Goal: Task Accomplishment & Management: Manage account settings

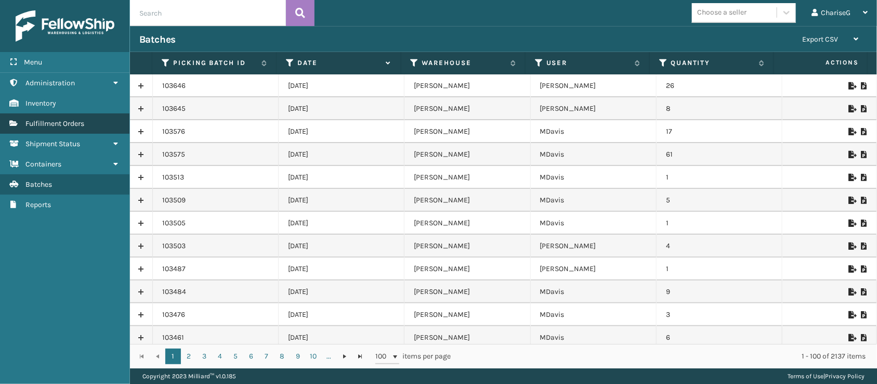
click at [90, 115] on link "Fulfillment Orders" at bounding box center [64, 123] width 129 height 20
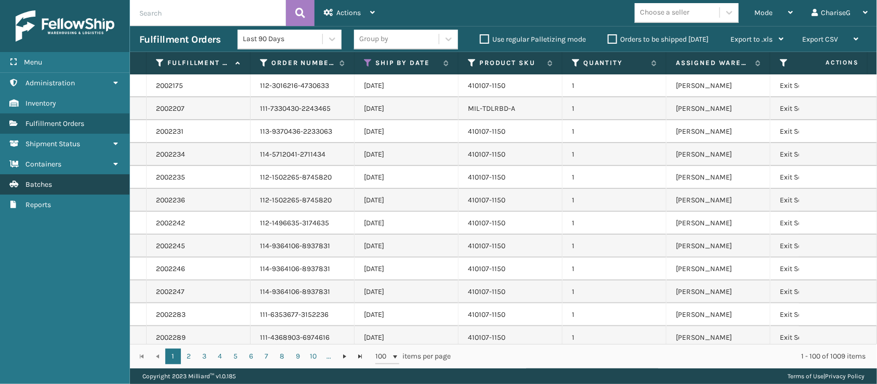
click at [58, 176] on link "Batches" at bounding box center [64, 184] width 129 height 20
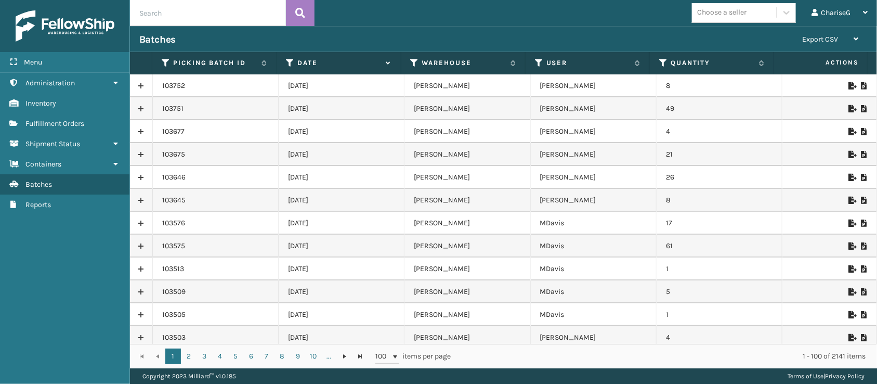
click at [849, 109] on icon at bounding box center [852, 108] width 6 height 7
click at [849, 84] on icon at bounding box center [852, 85] width 6 height 7
